Goal: Find specific page/section: Find specific page/section

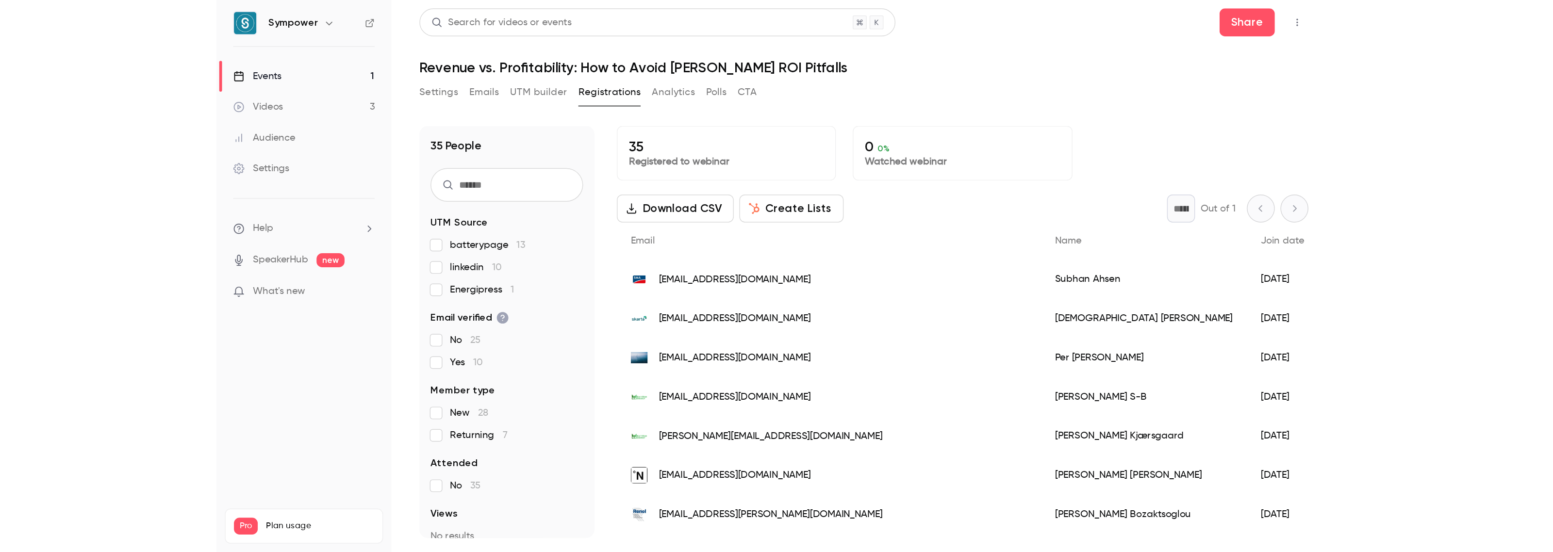
scroll to position [60, 0]
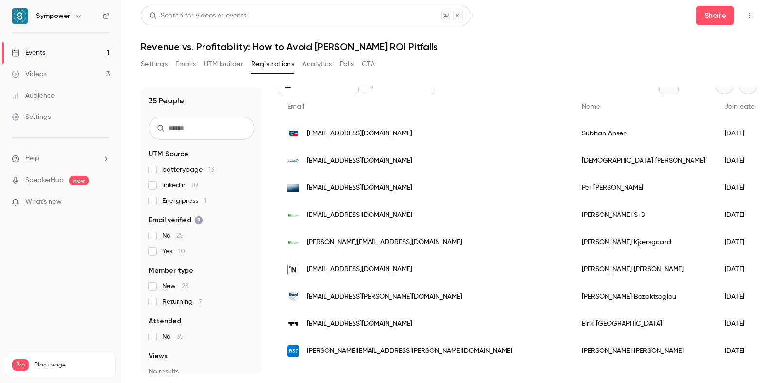
click at [268, 63] on button "Registrations" at bounding box center [272, 64] width 43 height 16
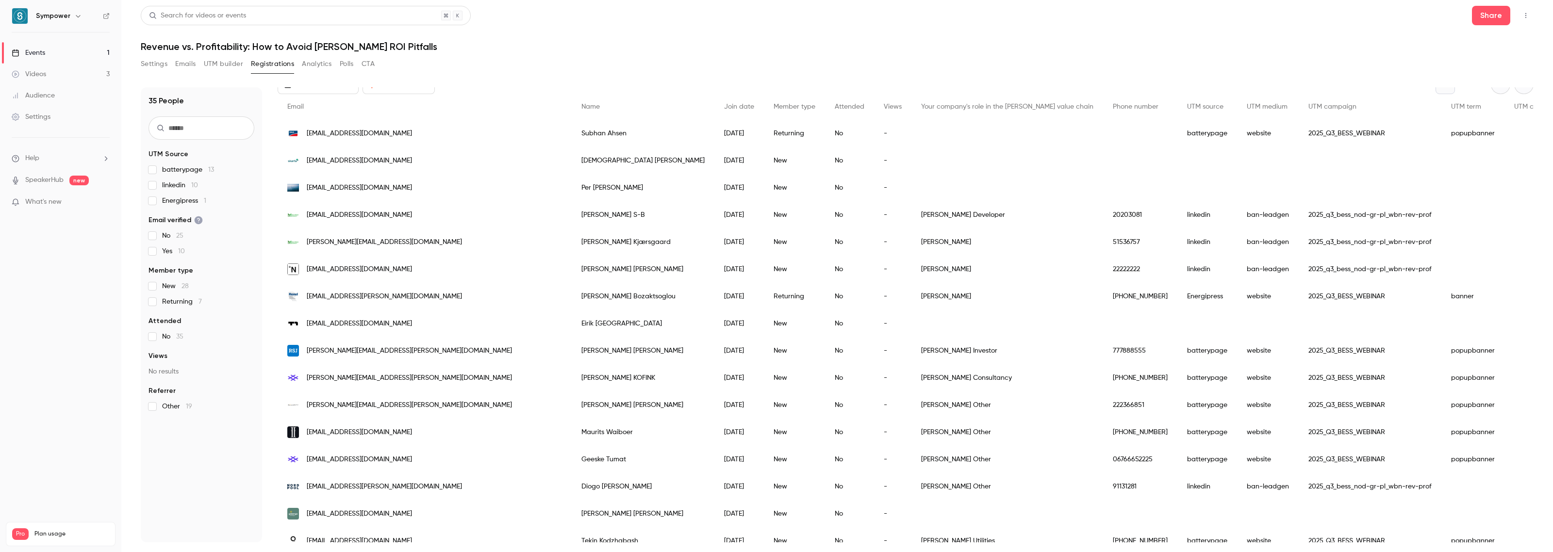
scroll to position [61, 0]
click at [42, 56] on div "Events" at bounding box center [28, 53] width 33 height 10
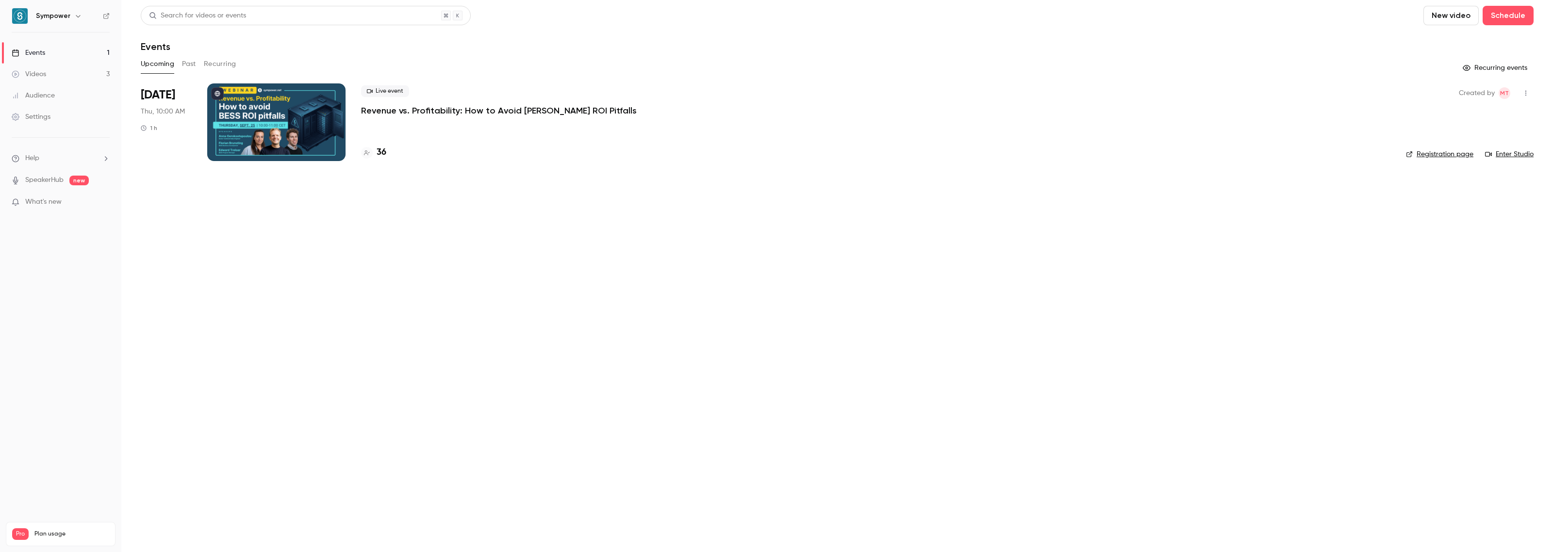
click at [299, 123] on div at bounding box center [276, 122] width 138 height 78
